Goal: Transaction & Acquisition: Book appointment/travel/reservation

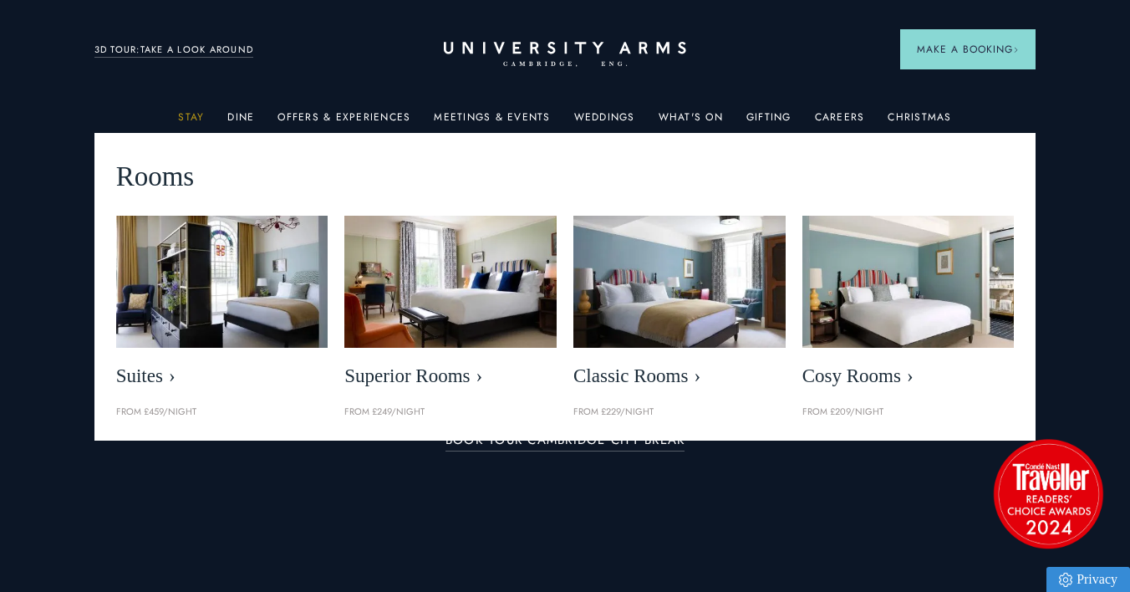
click at [194, 112] on link "Stay" at bounding box center [191, 122] width 26 height 22
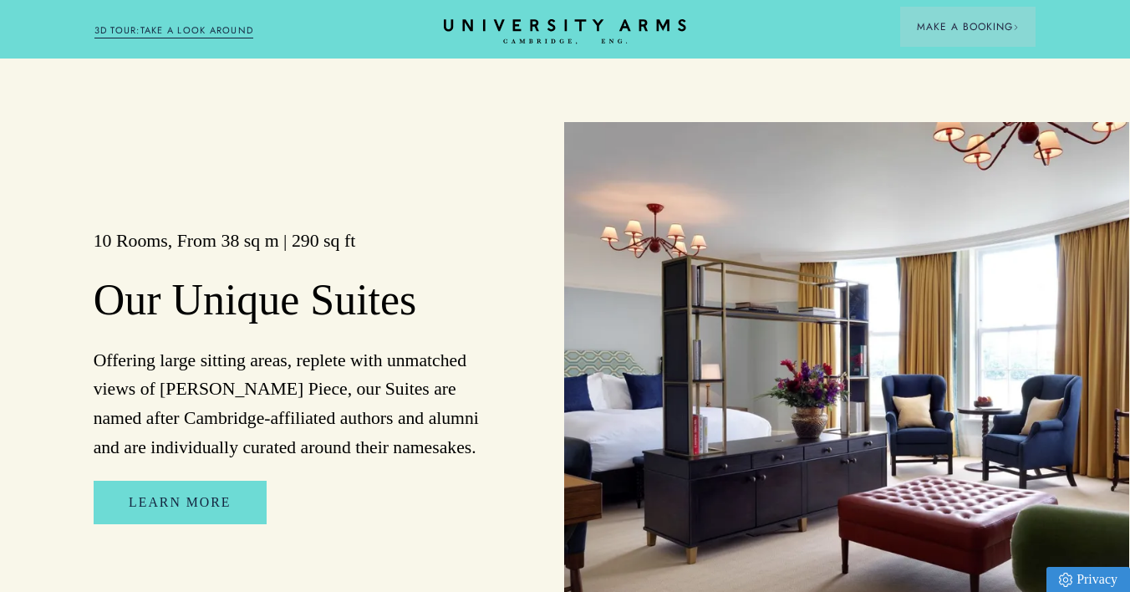
scroll to position [1206, 1]
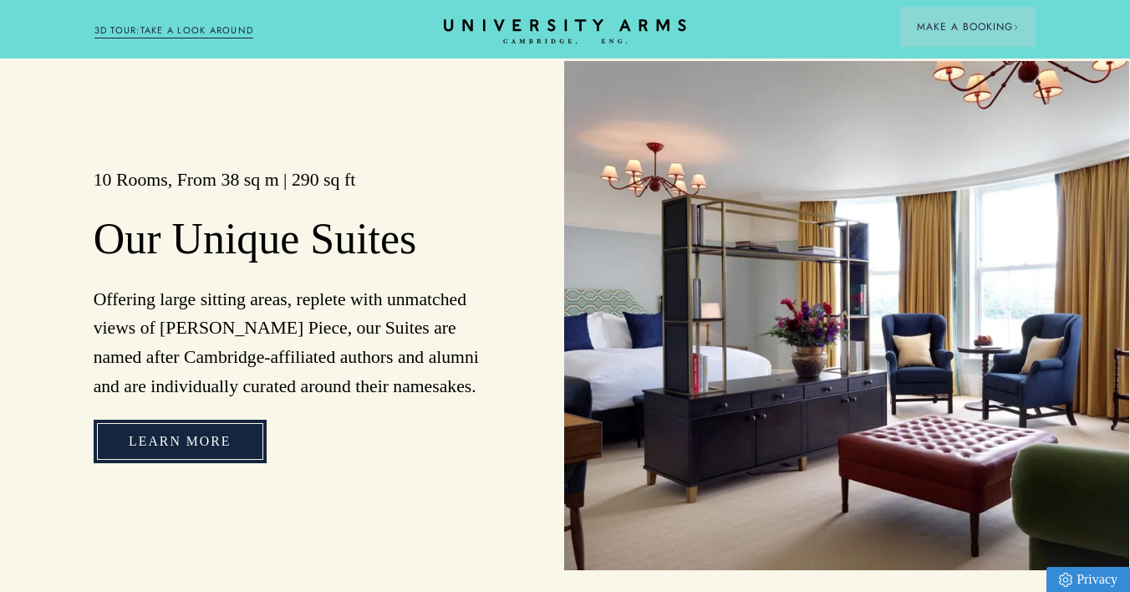
click at [229, 449] on link "Learn more" at bounding box center [180, 440] width 172 height 43
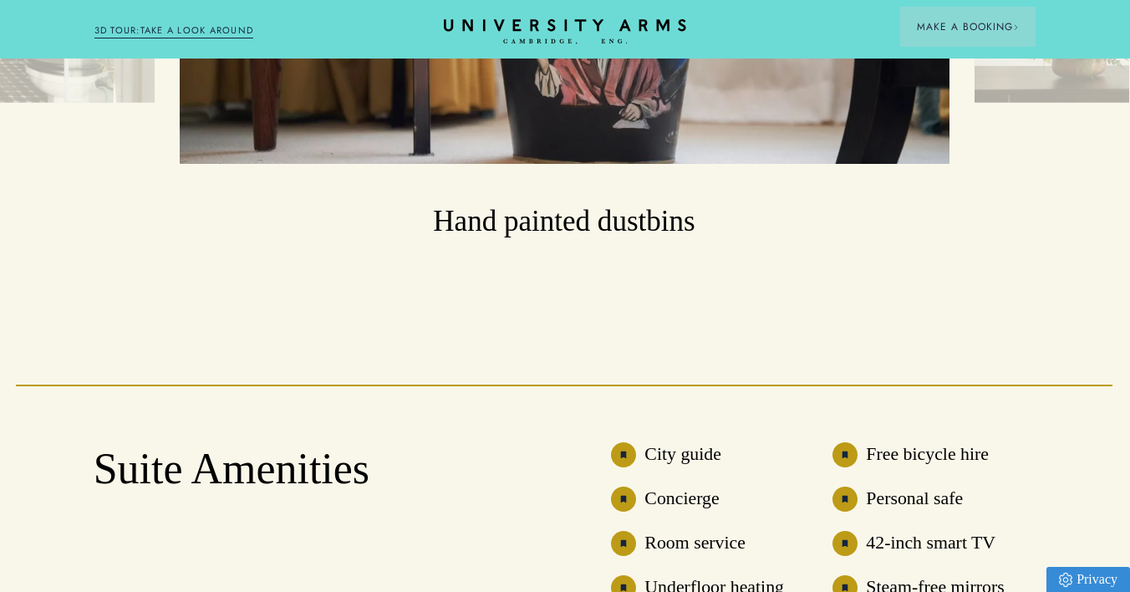
scroll to position [2923, 1]
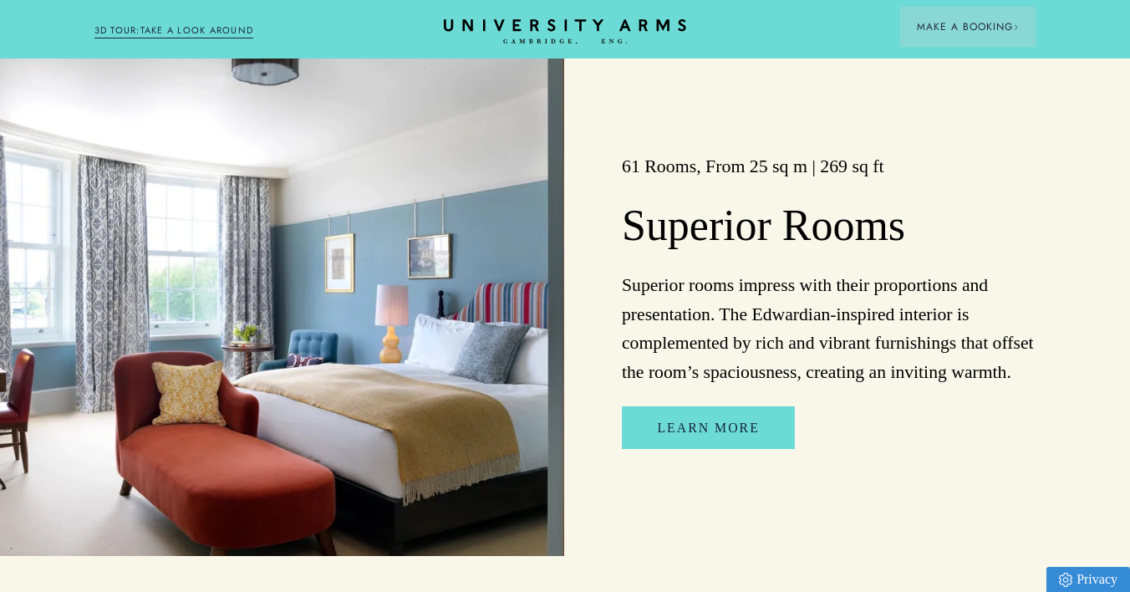
scroll to position [1807, 1]
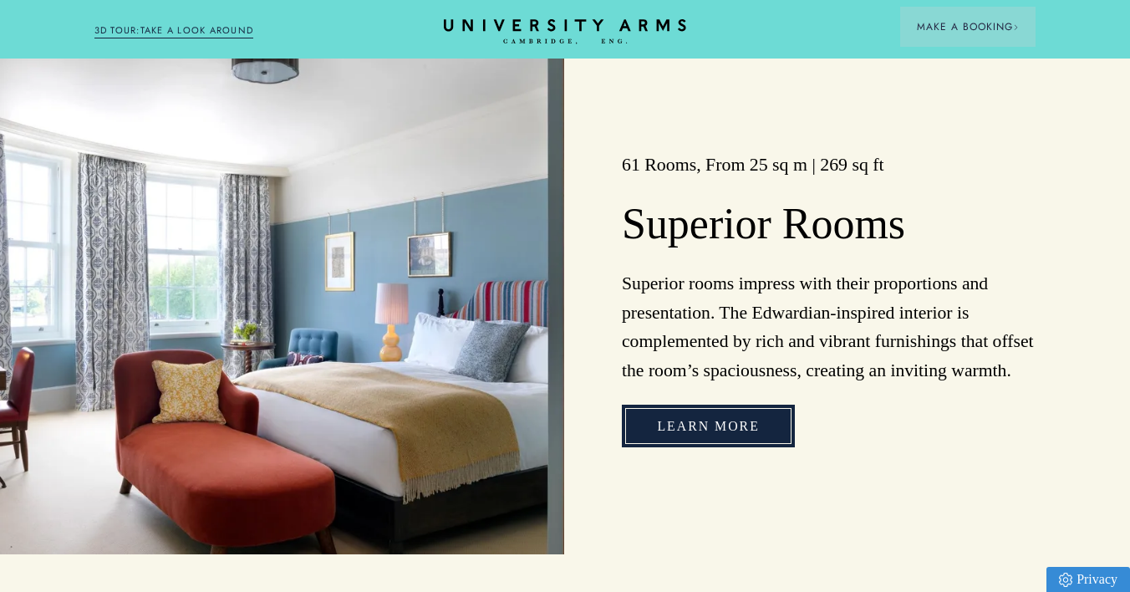
click at [713, 434] on link "Learn more" at bounding box center [708, 425] width 172 height 43
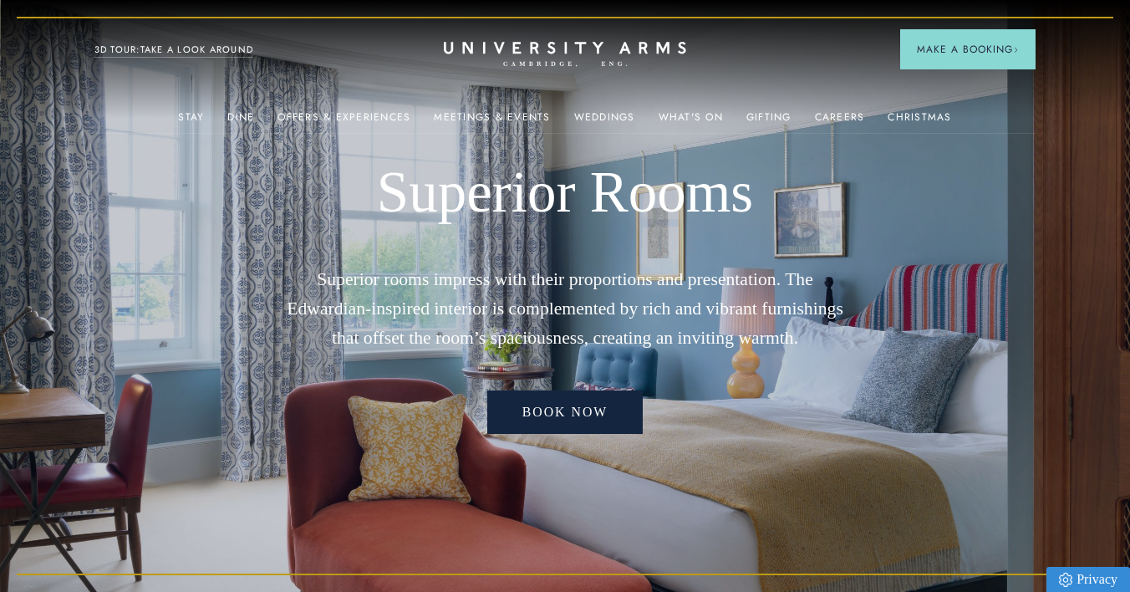
click at [581, 404] on link "Book now" at bounding box center [565, 411] width 156 height 43
